Goal: Find specific page/section: Find specific page/section

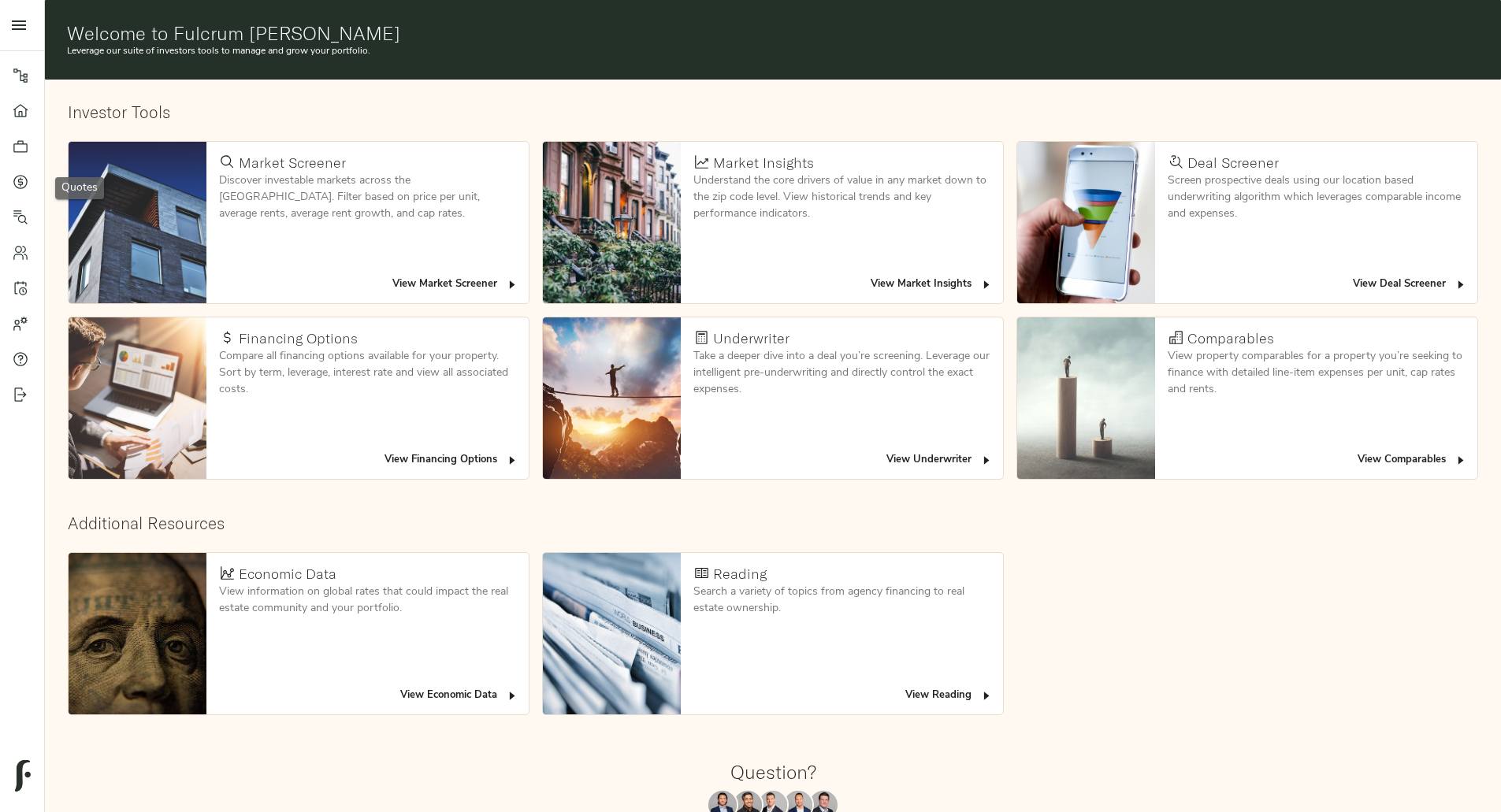
click at [18, 183] on icon at bounding box center [20, 182] width 16 height 16
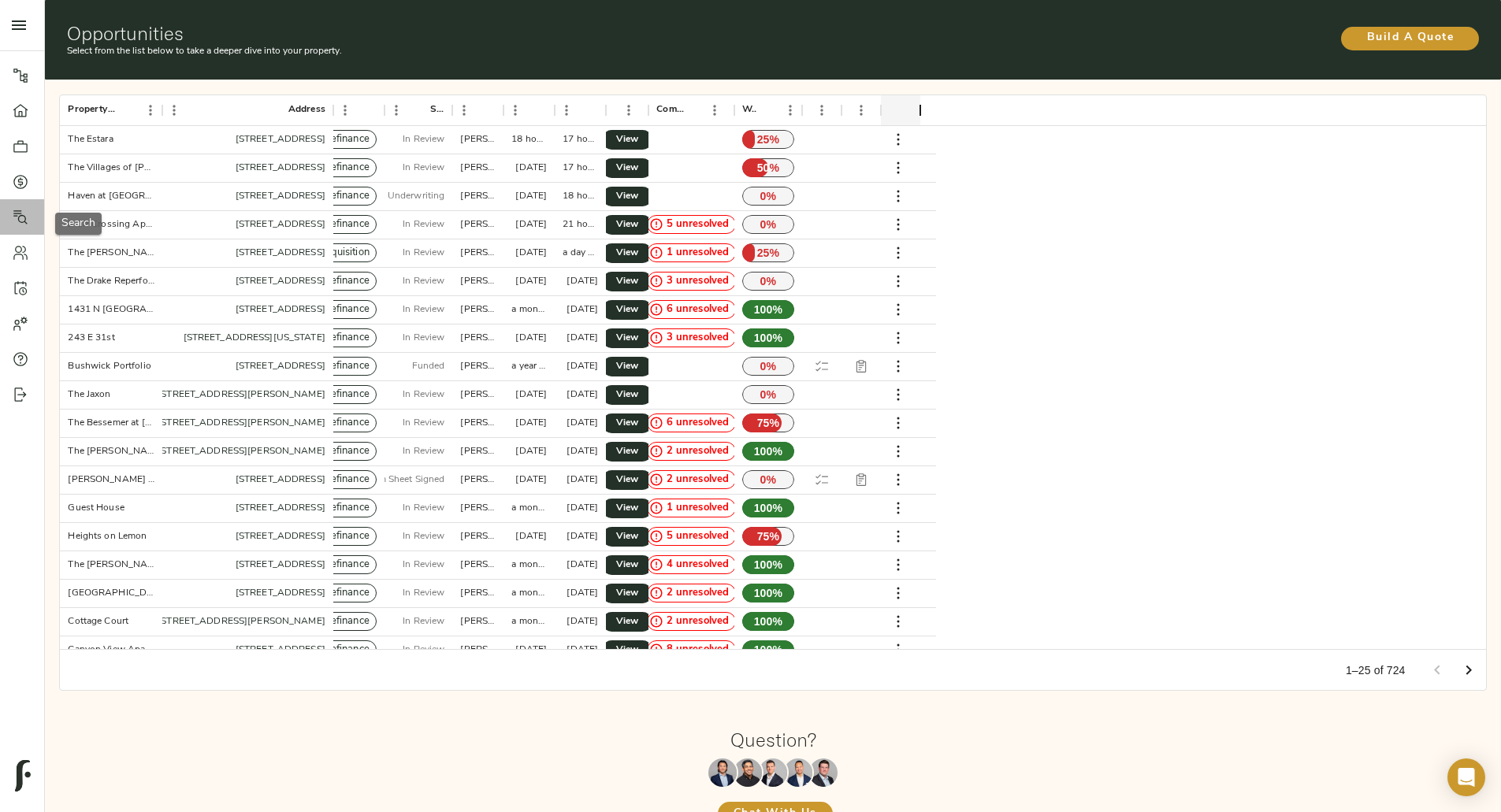
click at [17, 228] on link "Search" at bounding box center [22, 217] width 44 height 36
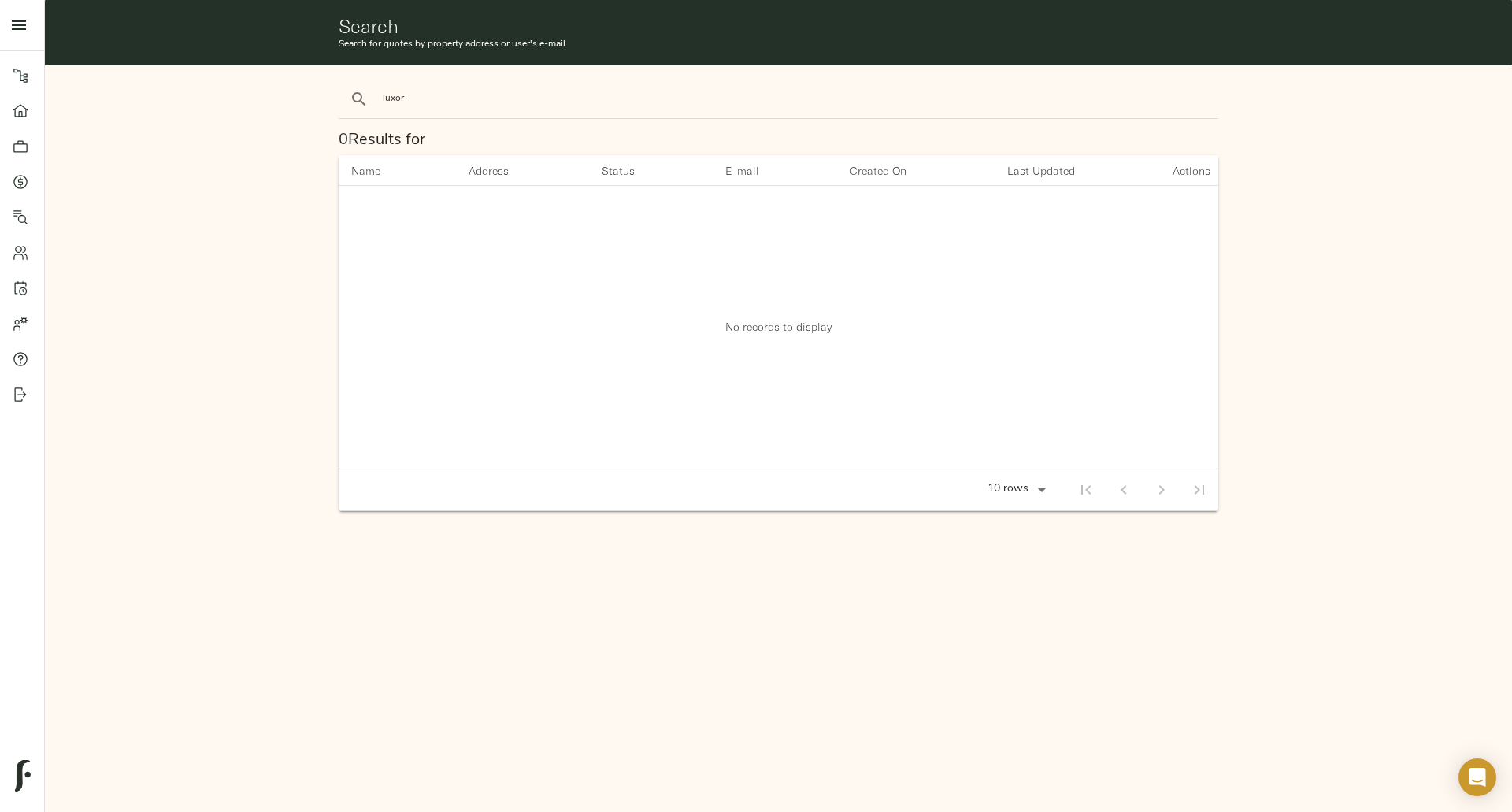
type input "luxor"
click at [342, 82] on button "search" at bounding box center [360, 99] width 35 height 35
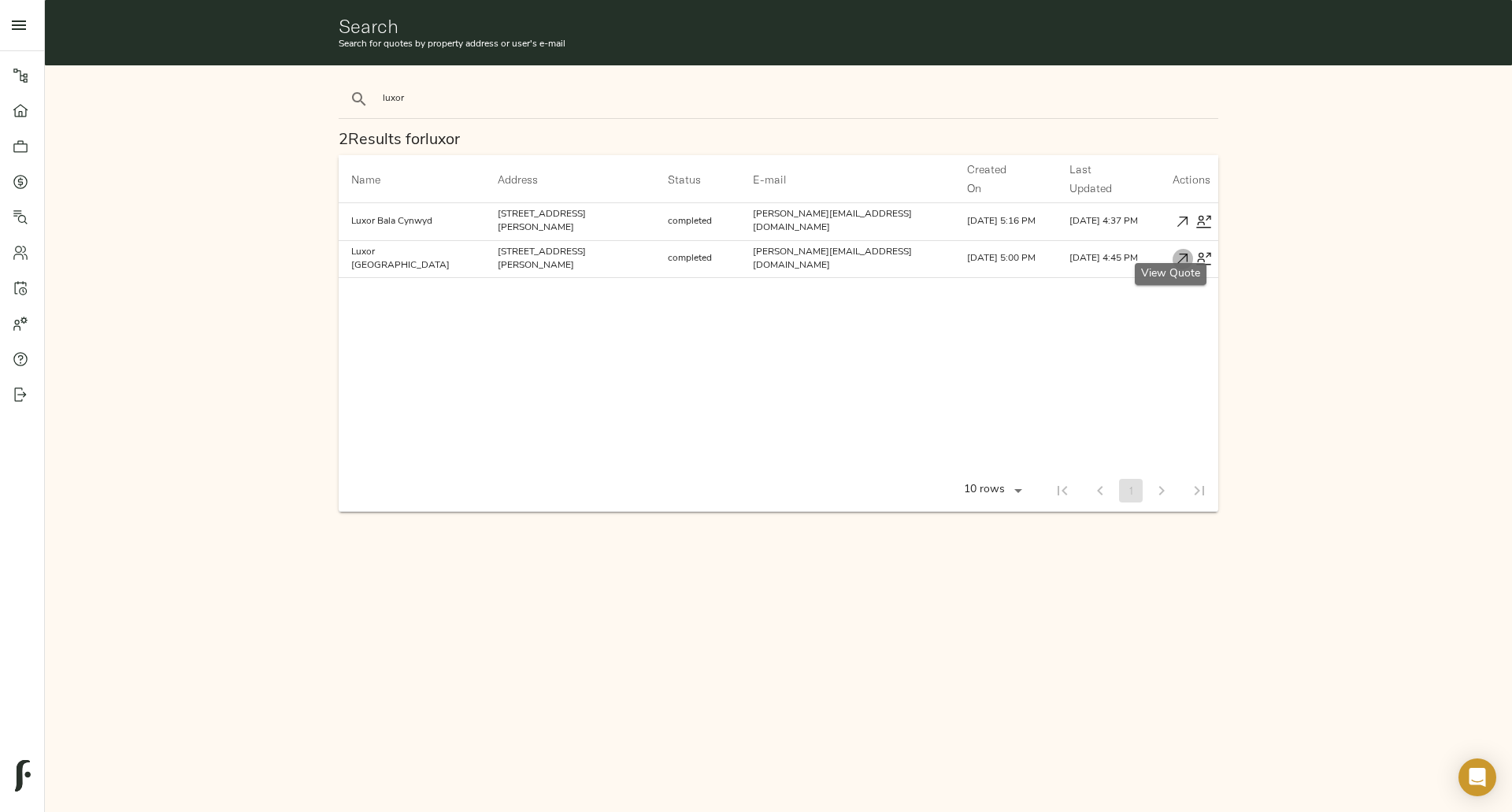
click at [1174, 250] on icon "button" at bounding box center [1183, 259] width 17 height 17
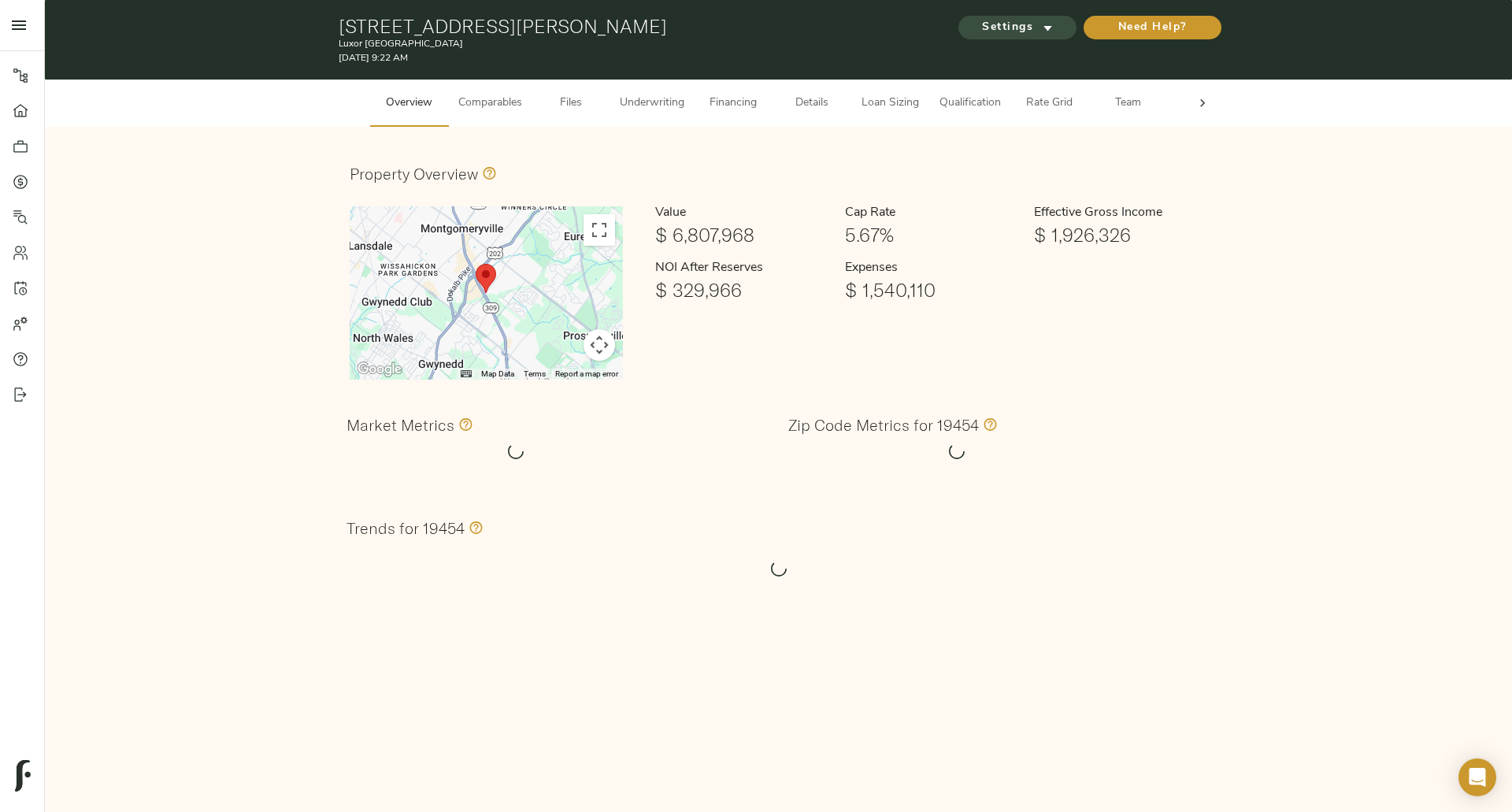
click at [1017, 22] on span "Settings" at bounding box center [1017, 28] width 86 height 19
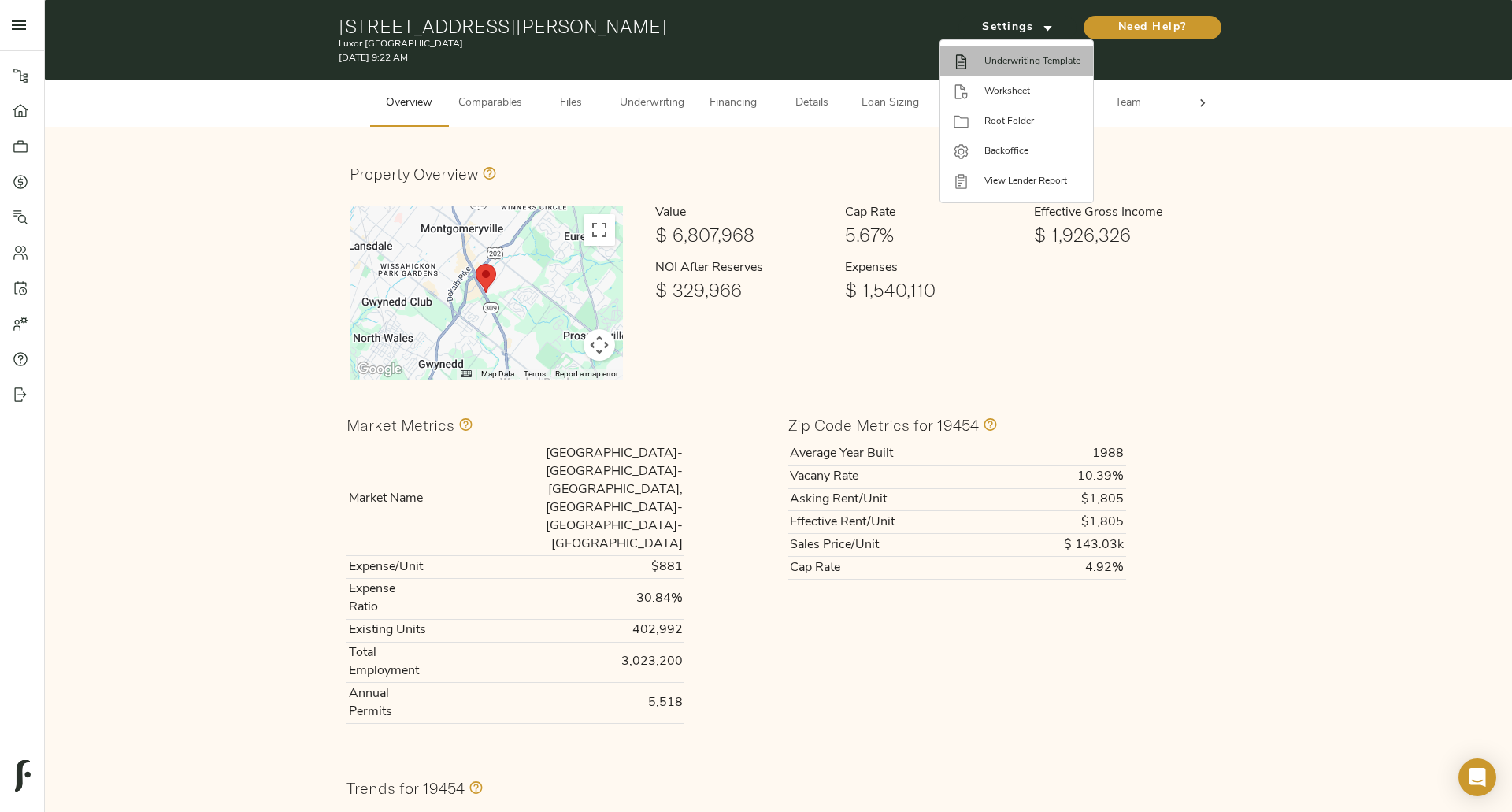
click at [1023, 61] on span "Underwriting Template" at bounding box center [1032, 61] width 96 height 14
